Goal: Task Accomplishment & Management: Complete application form

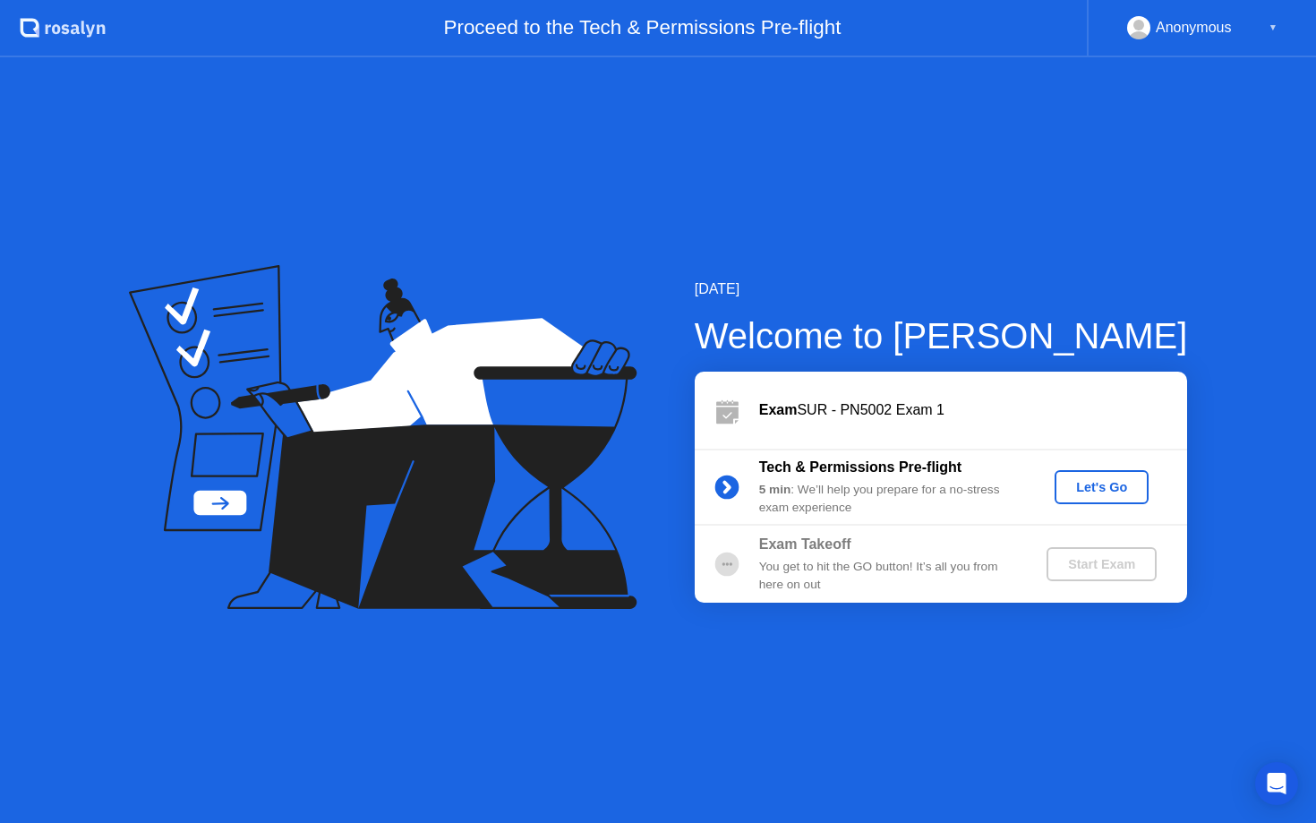
click at [1115, 482] on div "Let's Go" at bounding box center [1102, 487] width 80 height 14
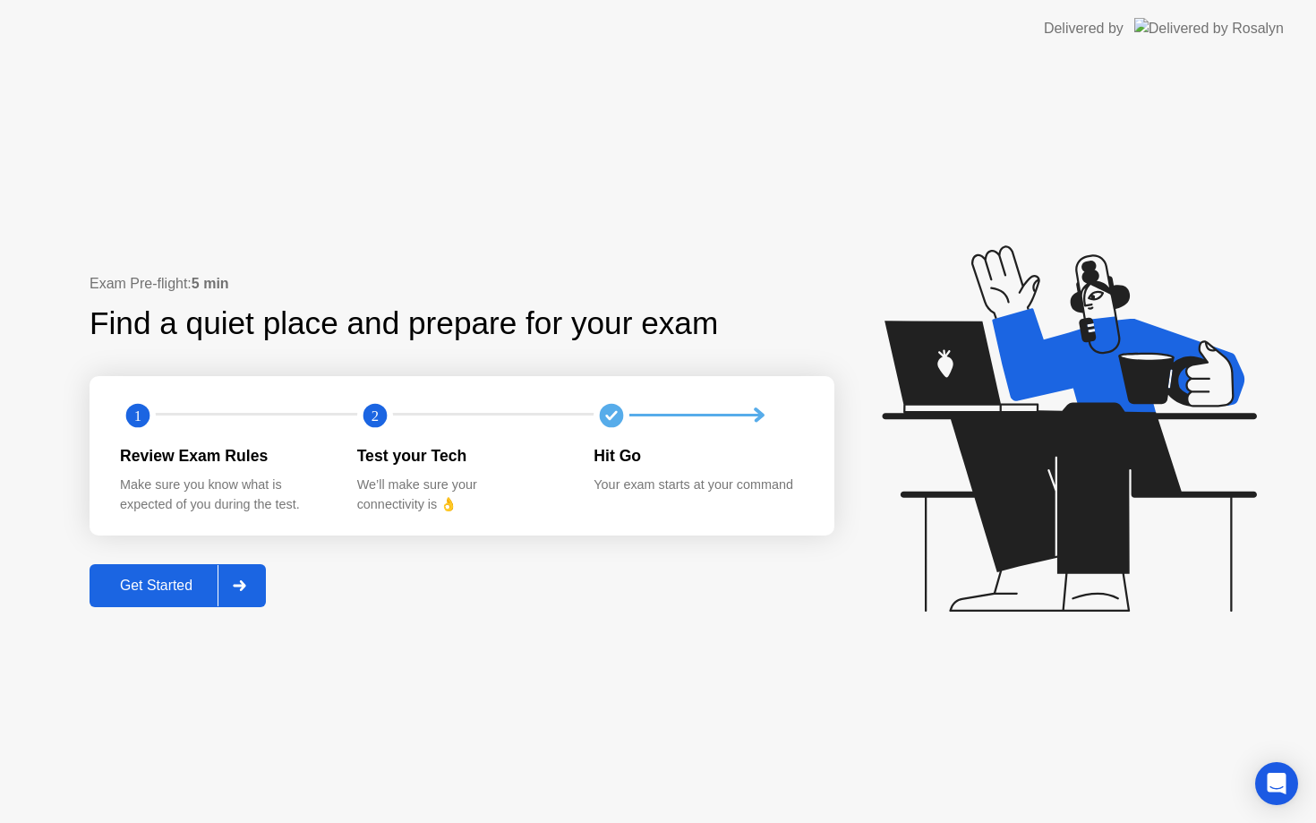
click at [1115, 498] on icon at bounding box center [1069, 428] width 374 height 366
click at [172, 585] on div "Get Started" at bounding box center [156, 585] width 123 height 16
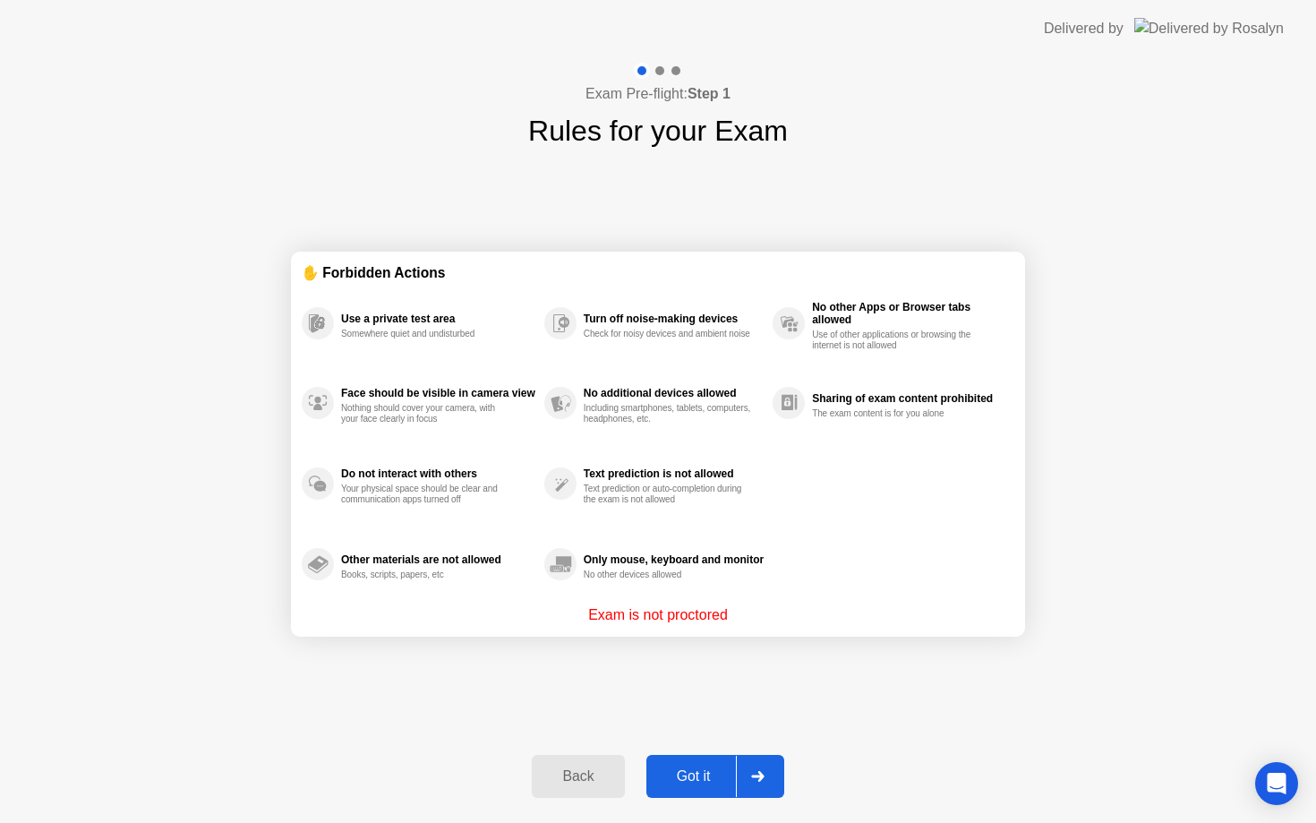
click at [714, 782] on div "Got it" at bounding box center [694, 776] width 84 height 16
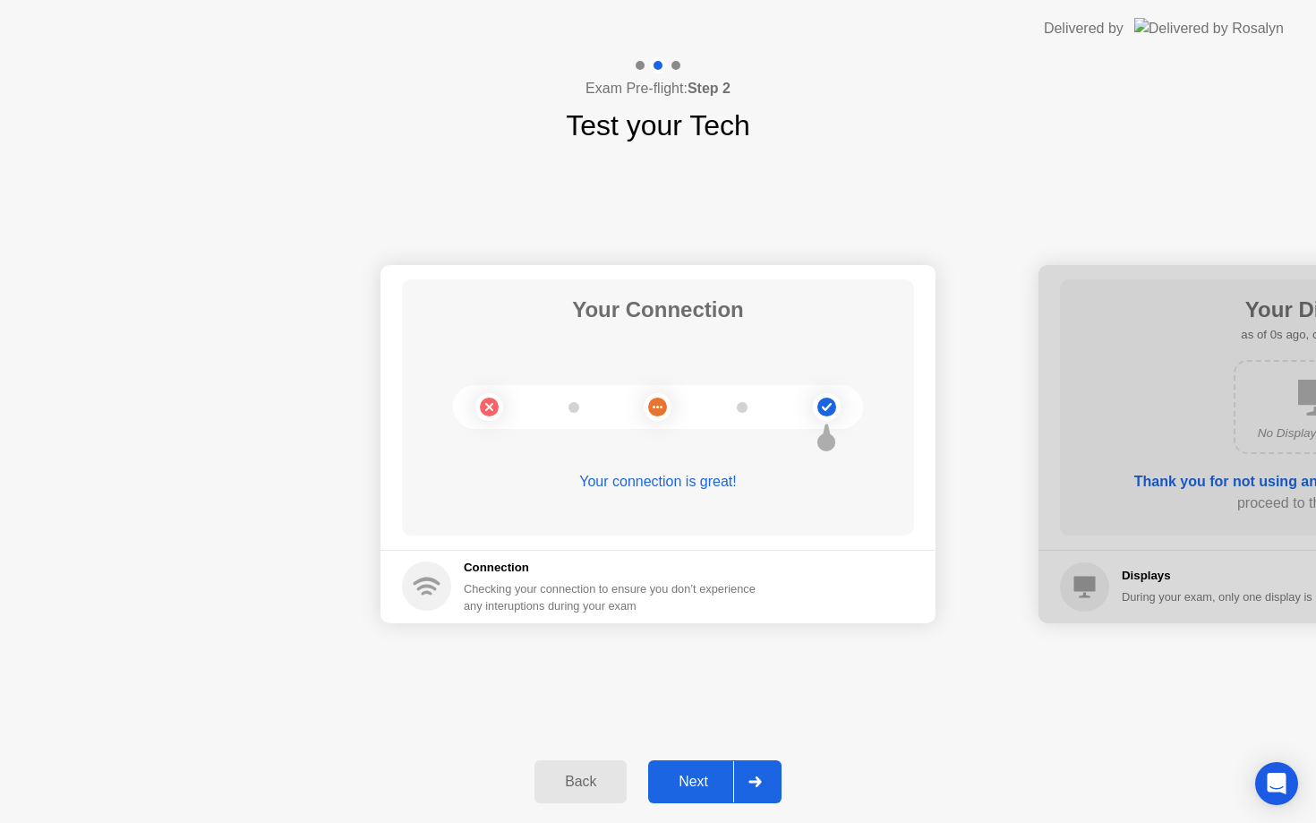
click at [689, 784] on div "Next" at bounding box center [693, 781] width 80 height 16
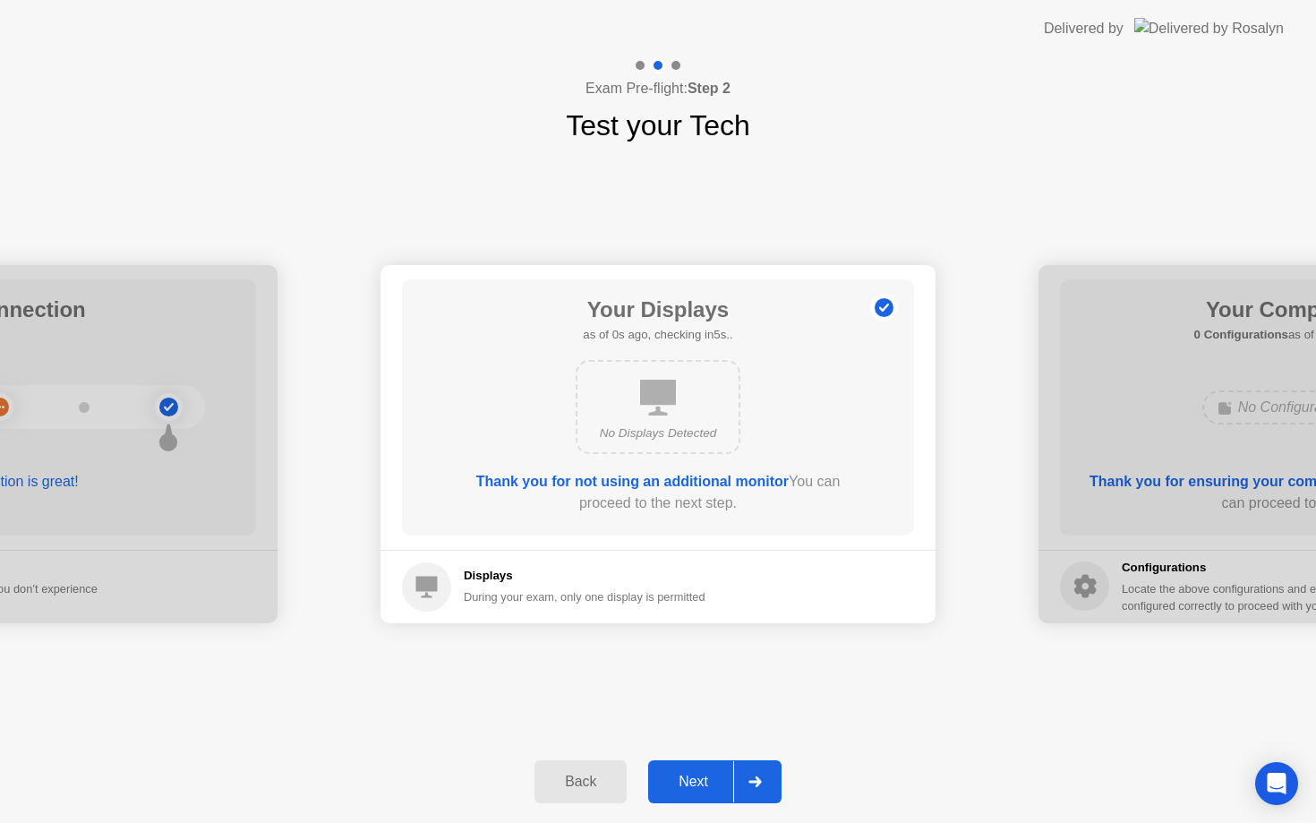
click at [689, 786] on div "Next" at bounding box center [693, 781] width 80 height 16
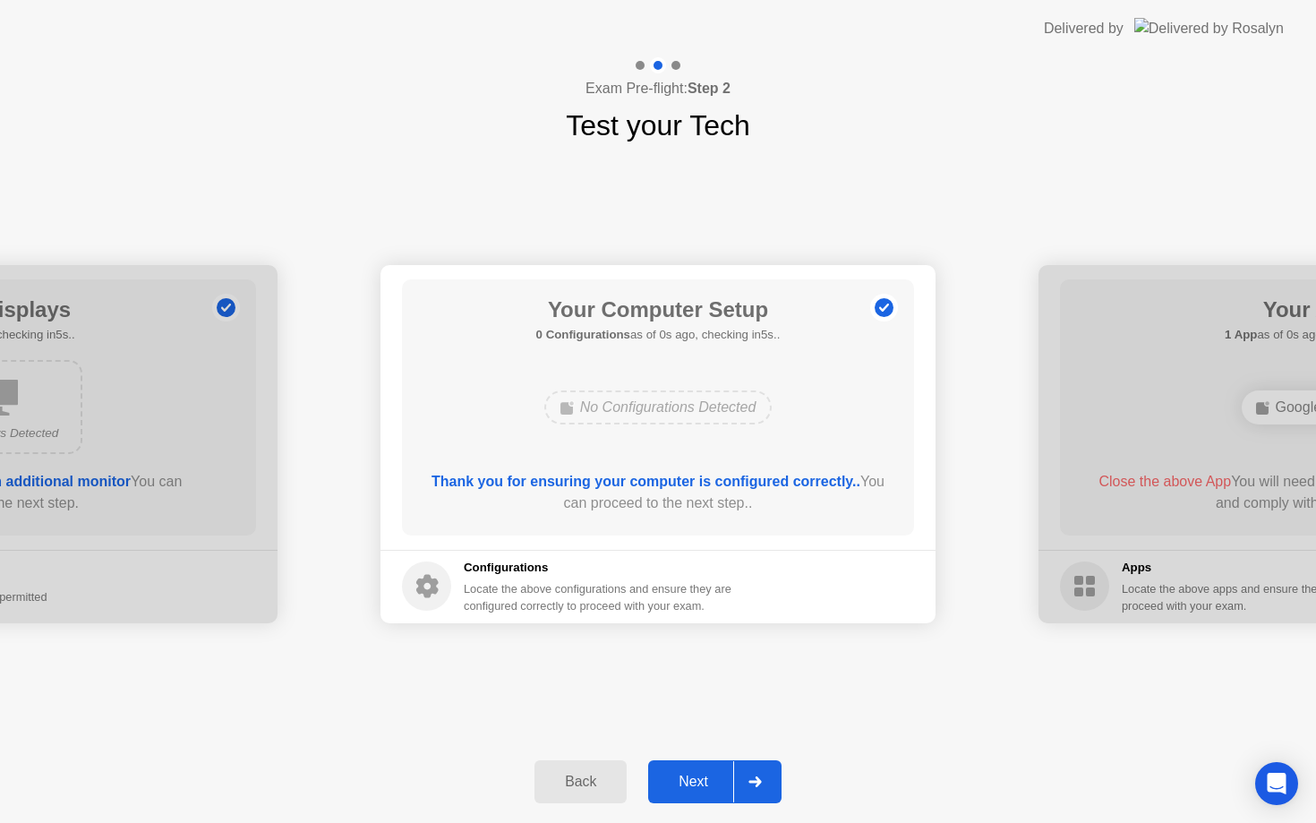
click at [690, 786] on div "Next" at bounding box center [693, 781] width 80 height 16
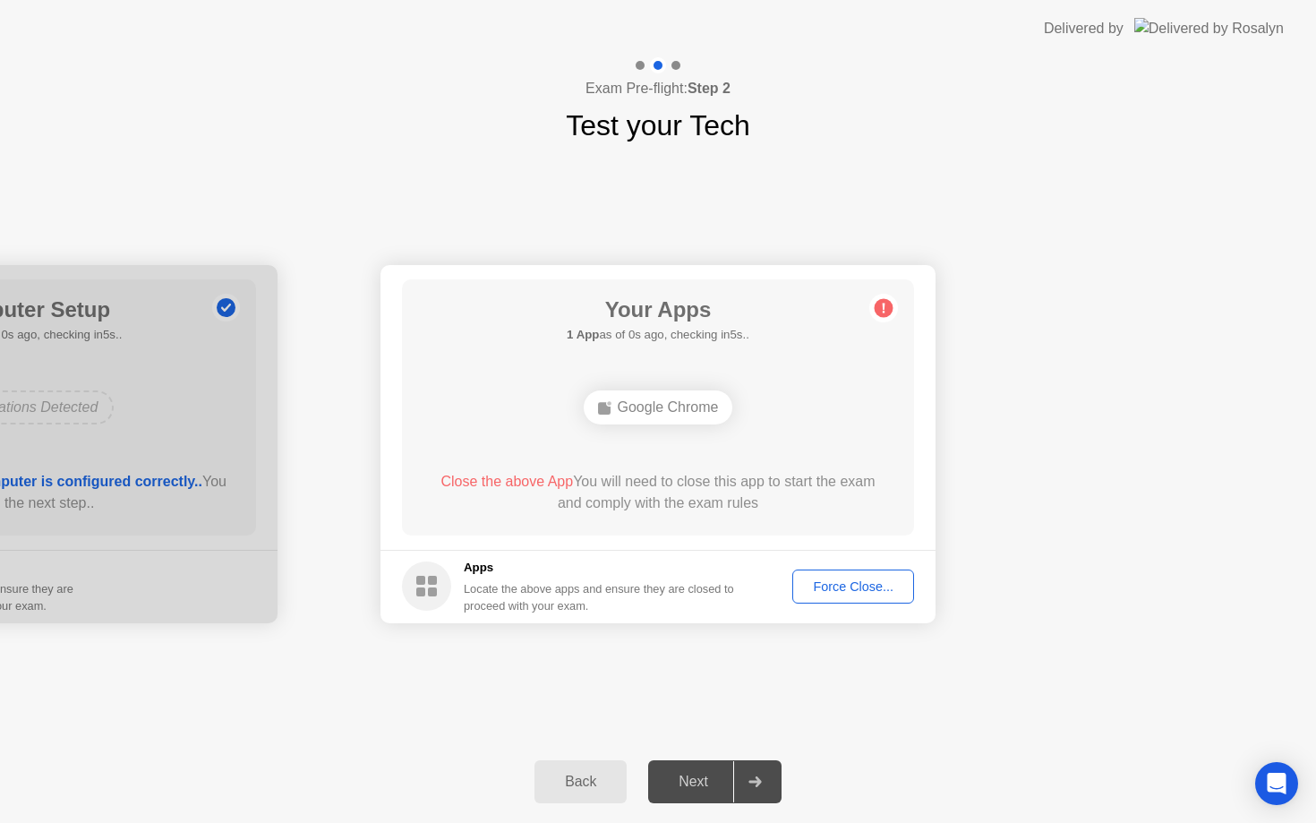
click at [848, 607] on footer "Apps Locate the above apps and ensure they are closed to proceed with your exam…" at bounding box center [657, 586] width 555 height 73
click at [848, 606] on footer "Apps Locate the above apps and ensure they are closed to proceed with your exam…" at bounding box center [657, 586] width 555 height 73
click at [848, 601] on button "Force Close..." at bounding box center [853, 586] width 122 height 34
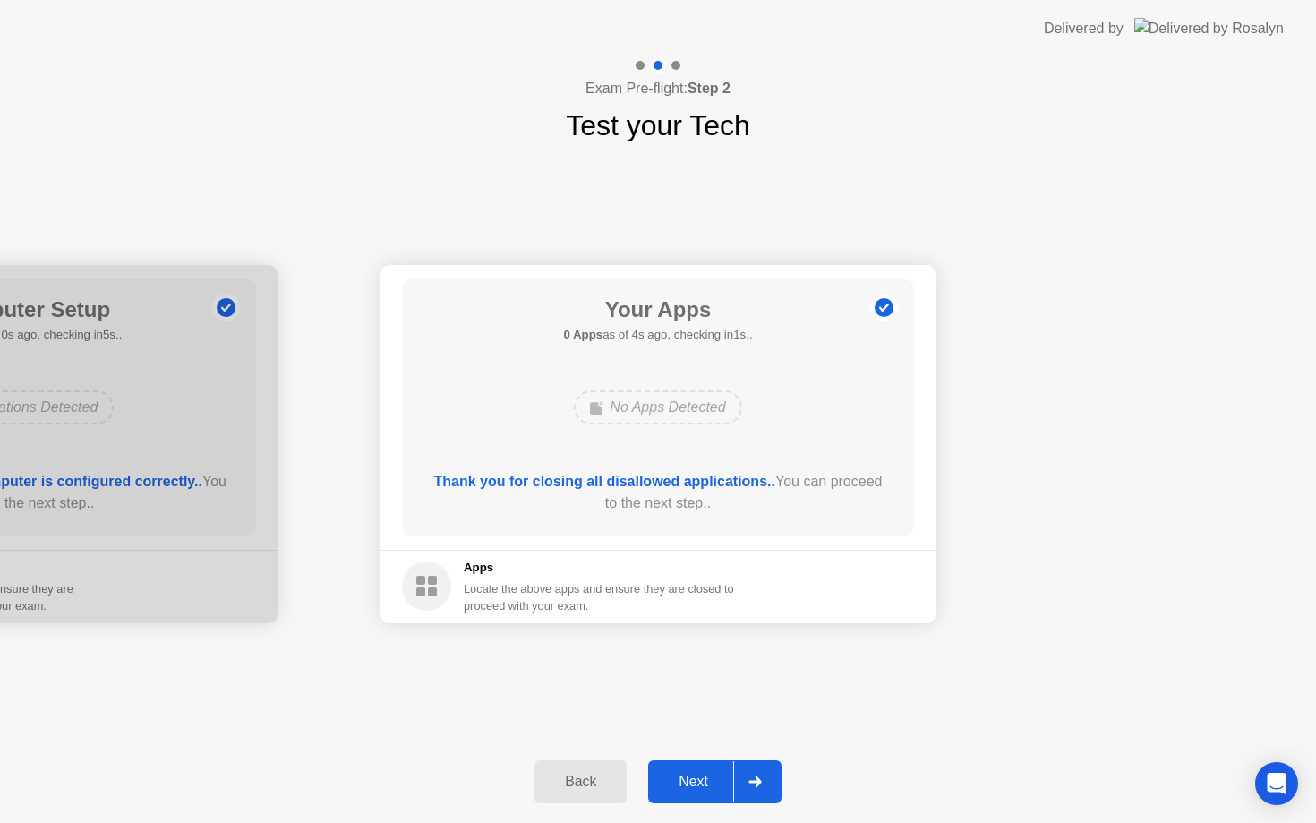
click at [694, 766] on button "Next" at bounding box center [714, 781] width 133 height 43
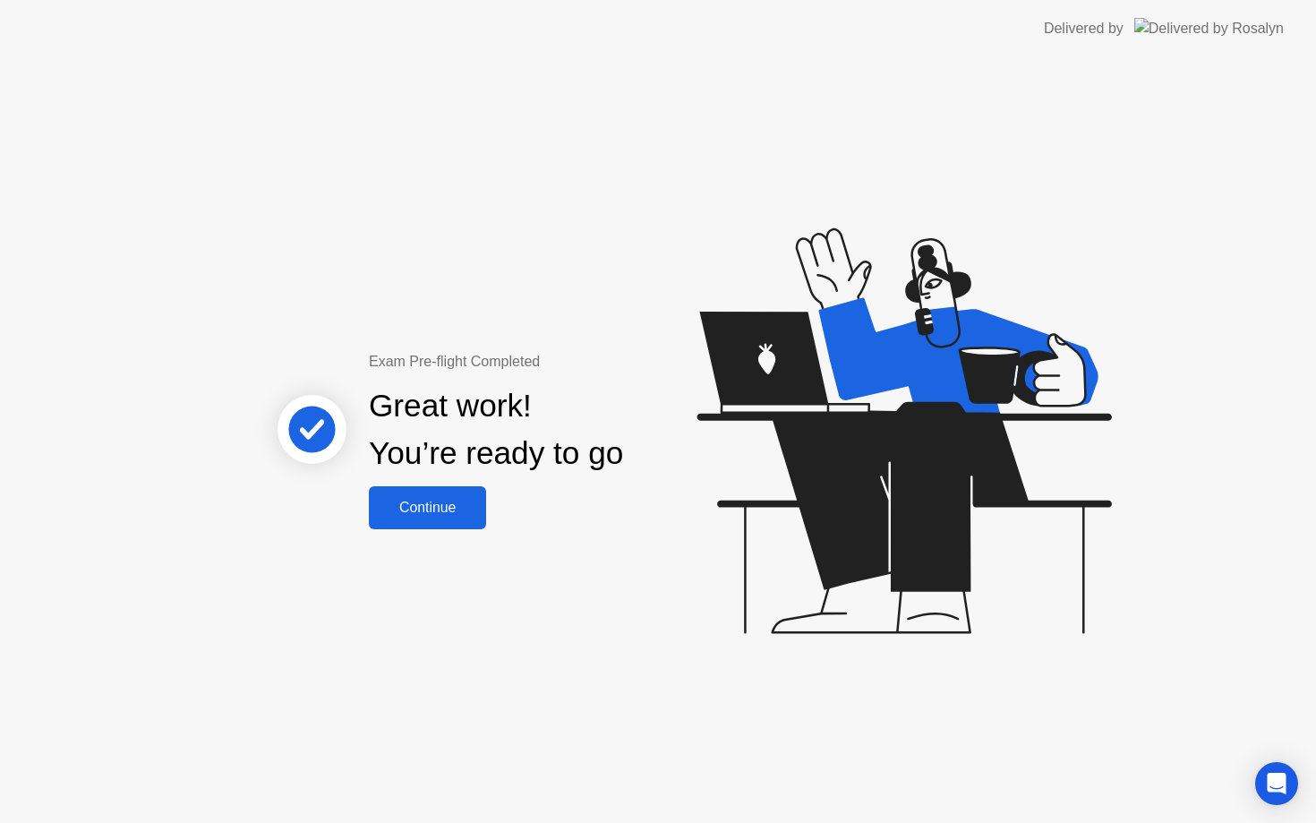
click at [437, 513] on div "Continue" at bounding box center [427, 508] width 107 height 16
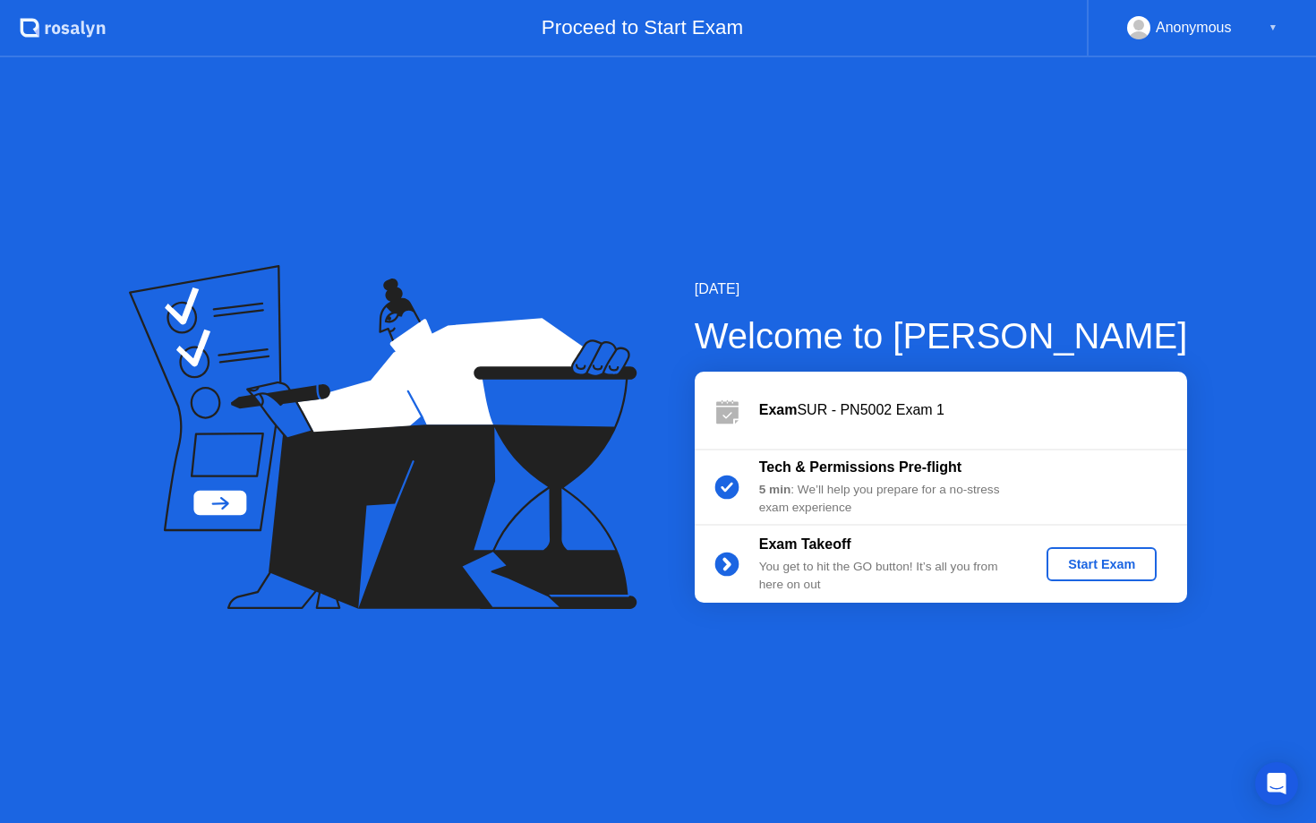
click at [1119, 568] on div "Start Exam" at bounding box center [1102, 564] width 96 height 14
